Goal: Task Accomplishment & Management: Complete application form

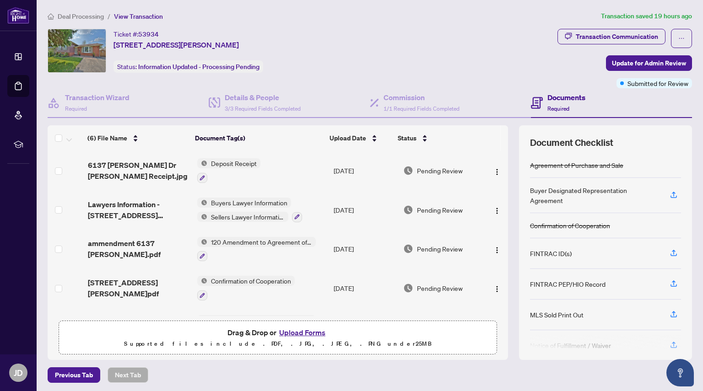
click at [310, 332] on button "Upload Forms" at bounding box center [302, 333] width 52 height 12
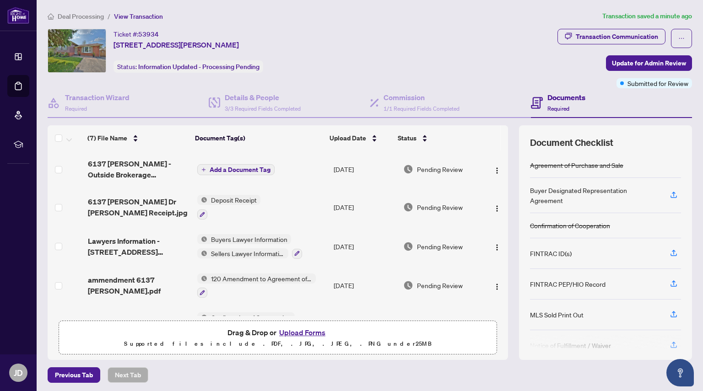
click at [297, 331] on button "Upload Forms" at bounding box center [302, 333] width 52 height 12
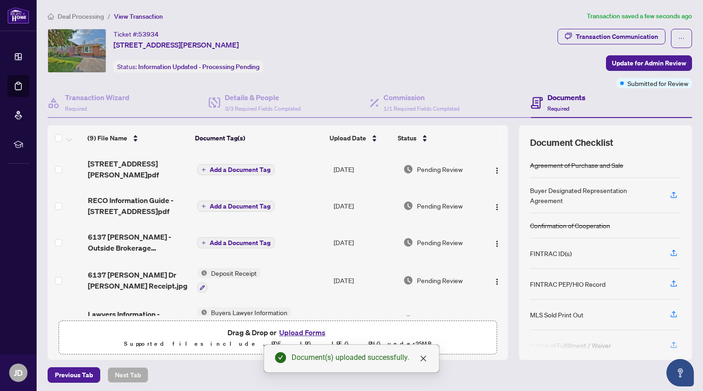
click at [226, 240] on span "Add a Document Tag" at bounding box center [240, 243] width 61 height 6
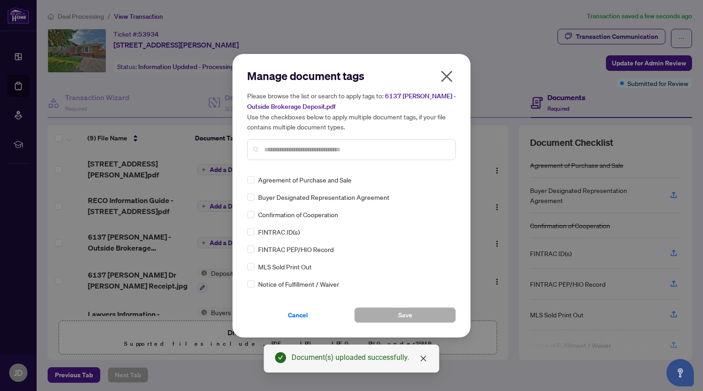
click at [320, 147] on input "text" at bounding box center [356, 150] width 184 height 10
type input "****"
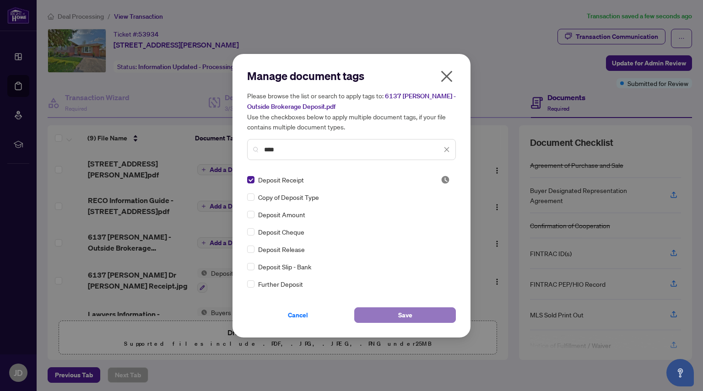
click at [401, 315] on span "Save" at bounding box center [405, 315] width 14 height 15
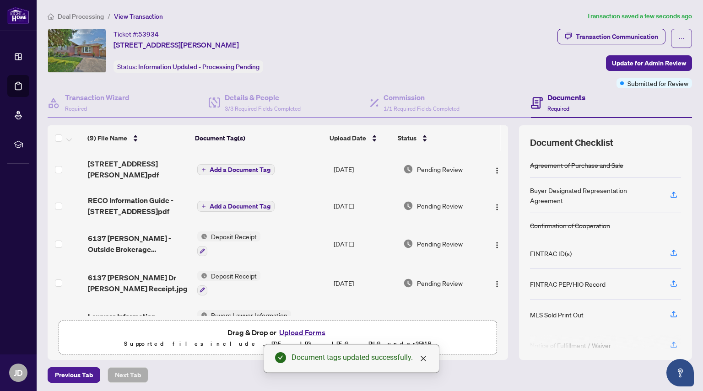
click at [242, 203] on span "Add a Document Tag" at bounding box center [240, 206] width 61 height 6
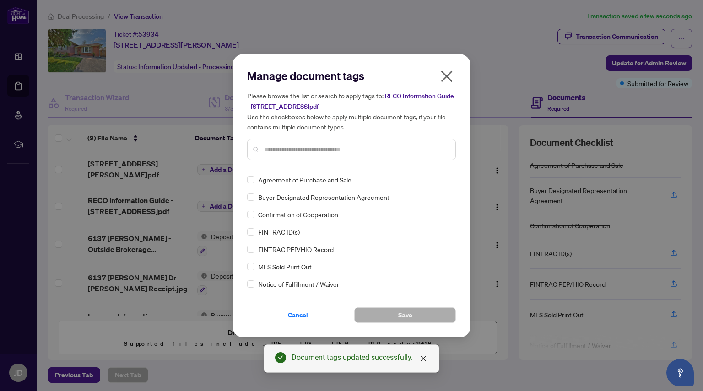
click at [276, 150] on input "text" at bounding box center [356, 150] width 184 height 10
type input "****"
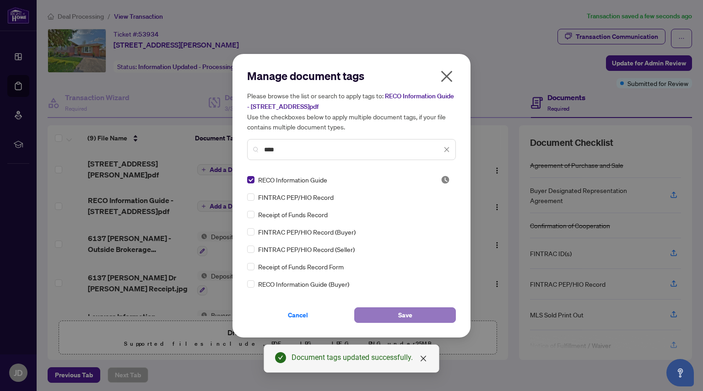
click at [410, 314] on span "Save" at bounding box center [405, 315] width 14 height 15
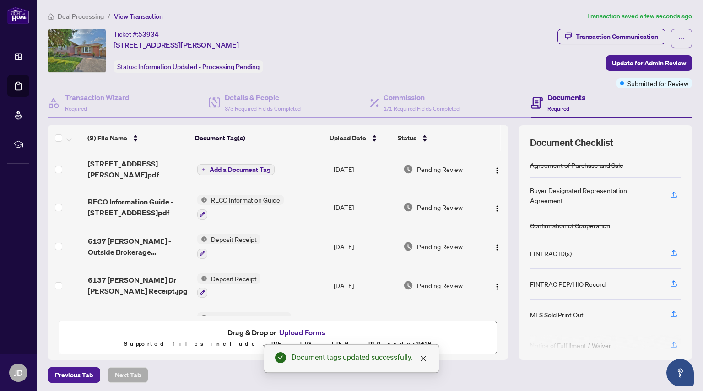
click at [229, 167] on span "Add a Document Tag" at bounding box center [240, 170] width 61 height 6
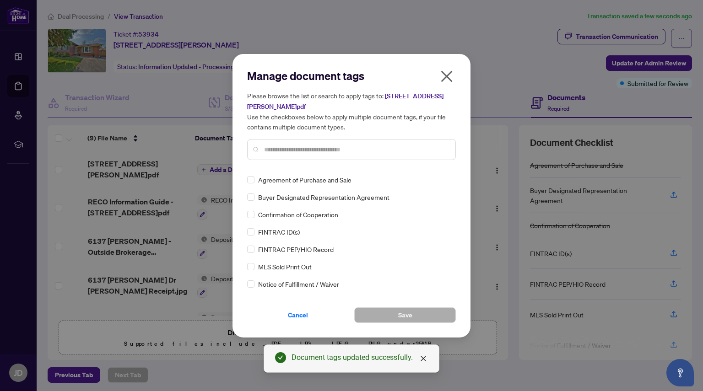
click at [281, 148] on input "text" at bounding box center [356, 150] width 184 height 10
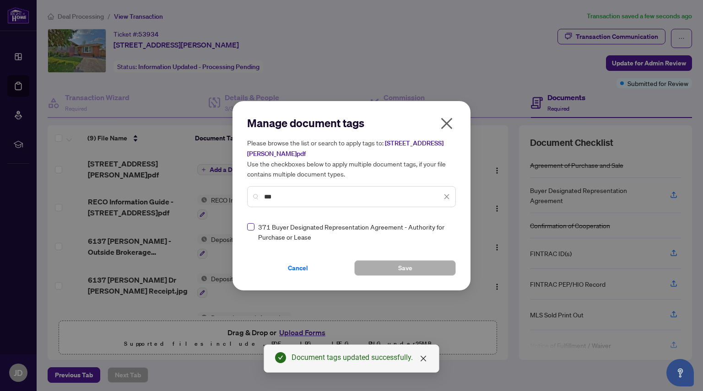
type input "***"
click at [417, 270] on button "Save" at bounding box center [405, 268] width 102 height 16
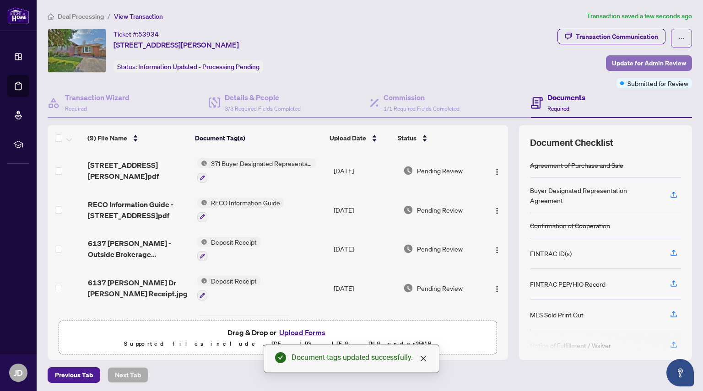
click at [623, 66] on span "Update for Admin Review" at bounding box center [649, 63] width 74 height 15
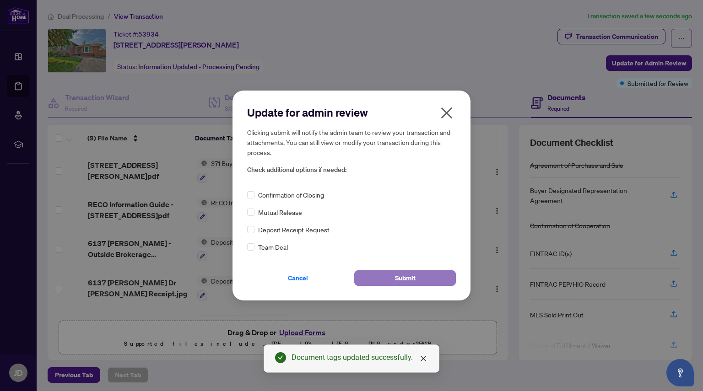
click at [377, 284] on button "Submit" at bounding box center [405, 278] width 102 height 16
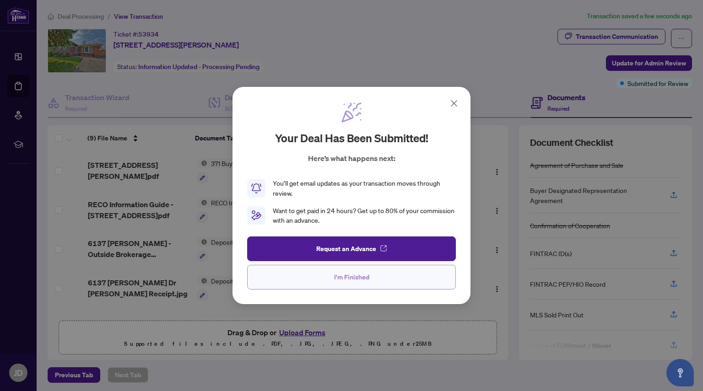
click at [361, 273] on span "I'm Finished" at bounding box center [351, 277] width 35 height 15
